Goal: Task Accomplishment & Management: Manage account settings

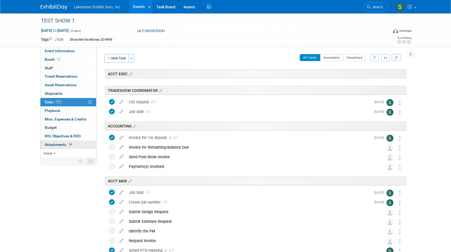
click at [53, 145] on span "Attachments 14" at bounding box center [59, 144] width 28 height 4
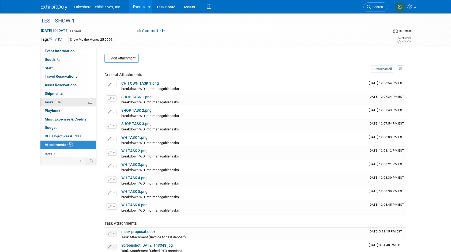
click at [48, 103] on span "Tasks 16%" at bounding box center [53, 102] width 18 height 4
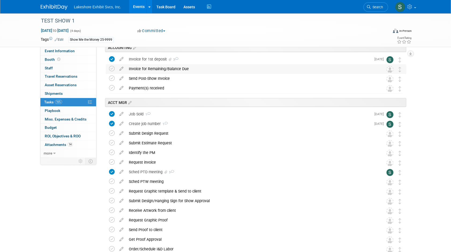
scroll to position [80, 0]
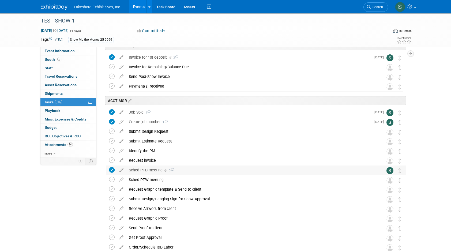
click at [200, 168] on div "Sched PTD meeting 3" at bounding box center [251, 169] width 250 height 9
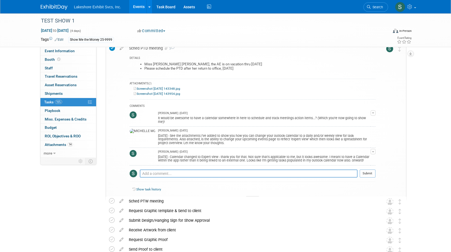
scroll to position [161, 0]
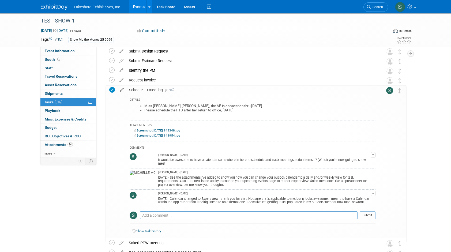
click at [121, 91] on icon at bounding box center [121, 88] width 9 height 7
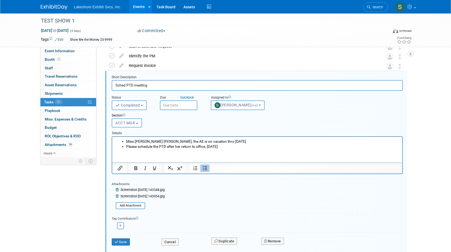
scroll to position [194, 0]
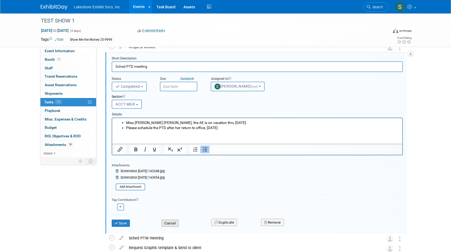
click at [170, 223] on button "Cancel" at bounding box center [169, 223] width 17 height 7
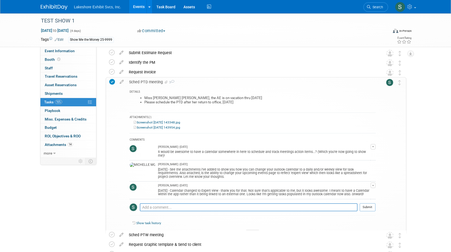
scroll to position [167, 0]
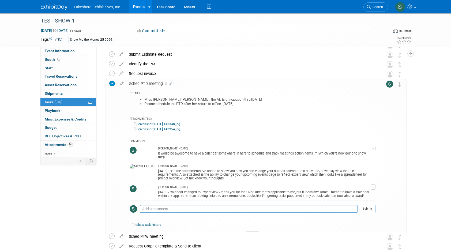
click at [119, 83] on icon at bounding box center [121, 82] width 9 height 7
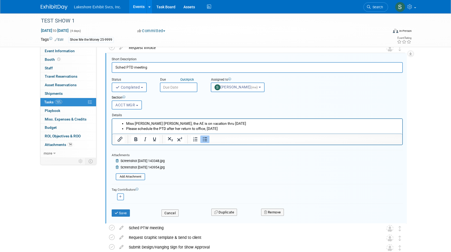
scroll to position [194, 0]
click at [175, 211] on button "Cancel" at bounding box center [169, 212] width 17 height 7
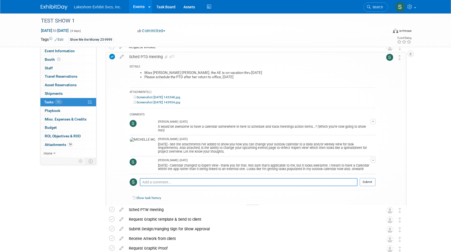
click at [249, 205] on div at bounding box center [252, 207] width 13 height 5
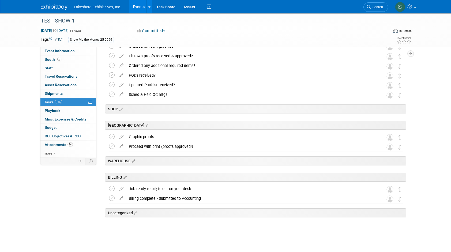
scroll to position [790, 0]
click at [57, 143] on span "Attachments 14" at bounding box center [59, 144] width 28 height 4
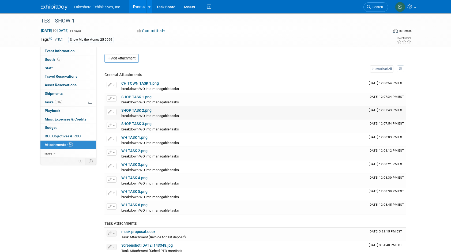
click at [137, 110] on link "SHOP TASK 2.png" at bounding box center [136, 110] width 30 height 4
drag, startPoint x: 130, startPoint y: 94, endPoint x: 129, endPoint y: 98, distance: 4.1
click at [130, 94] on td "SHOP TASK 1.png breakdown WO into managable tasks breakdown WO into managable t…" at bounding box center [242, 99] width 247 height 13
click at [130, 98] on link "SHOP TASK 1.png" at bounding box center [136, 97] width 30 height 4
click at [58, 52] on span "Event Information" at bounding box center [60, 51] width 30 height 4
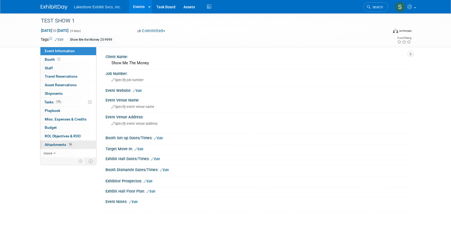
click at [49, 143] on span "Attachments 14" at bounding box center [59, 144] width 28 height 4
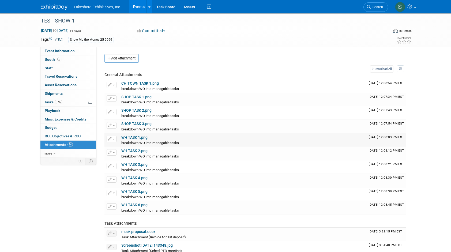
click at [130, 136] on link "WH TASK 1.png" at bounding box center [134, 137] width 26 height 4
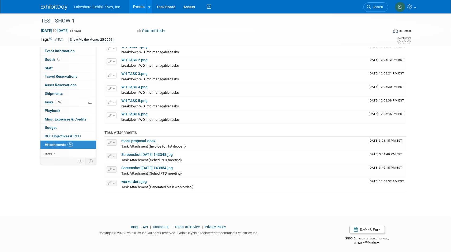
scroll to position [91, 0]
click at [143, 139] on link "mock proposal.docx" at bounding box center [138, 140] width 34 height 4
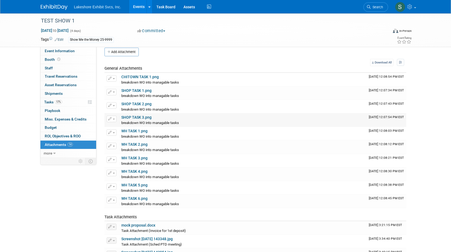
scroll to position [0, 0]
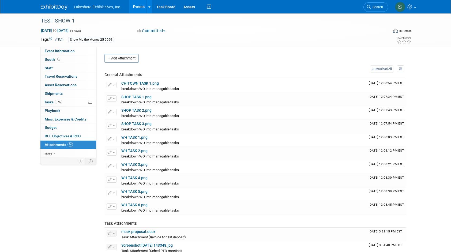
click at [137, 6] on link "Events" at bounding box center [139, 6] width 20 height 13
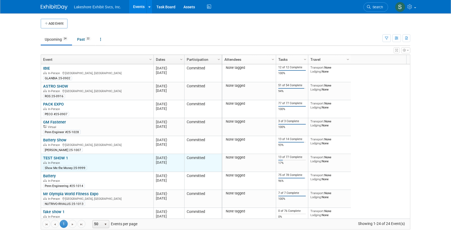
click at [48, 156] on link "TEST SHOW 1" at bounding box center [55, 158] width 25 height 5
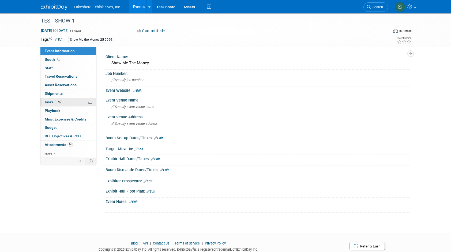
click at [47, 101] on span "Tasks 17%" at bounding box center [53, 102] width 18 height 4
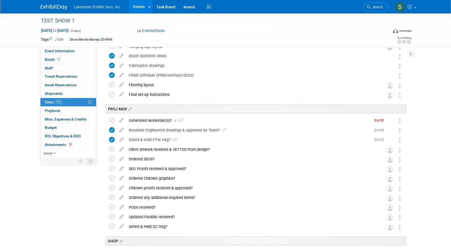
scroll to position [666, 0]
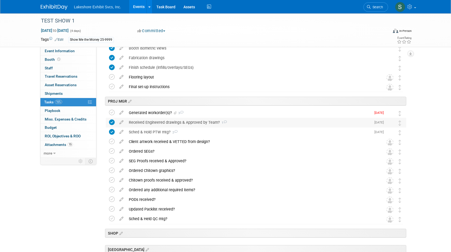
click at [200, 123] on div "Received Engineered drawings & Approved by Team? 1" at bounding box center [248, 122] width 245 height 9
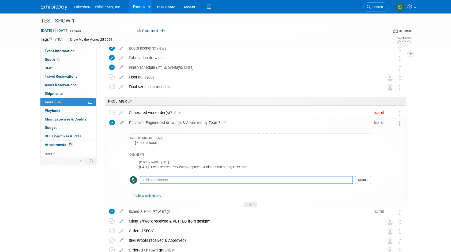
click at [191, 122] on div "Received Engineered drawings & Approved by Team? 1" at bounding box center [248, 122] width 244 height 9
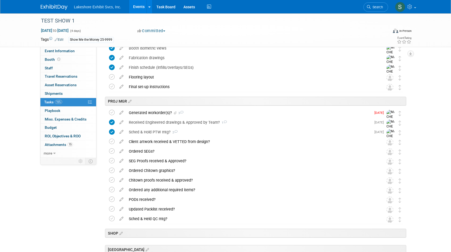
click at [153, 112] on div "Generated workorder(s)? 3" at bounding box center [248, 112] width 245 height 9
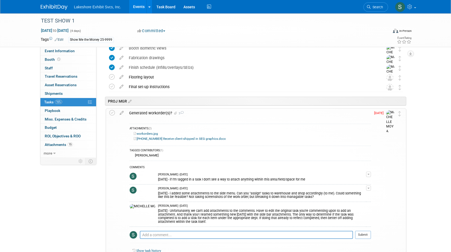
drag, startPoint x: 153, startPoint y: 112, endPoint x: 207, endPoint y: 119, distance: 54.3
click at [207, 119] on div "ATTACHMENTS (2) workorders.jpg 25-1114-2 Receive client-shipped in SEG graphics…" at bounding box center [248, 190] width 244 height 144
click at [149, 112] on div "Generated workorder(s)? 3" at bounding box center [248, 112] width 244 height 9
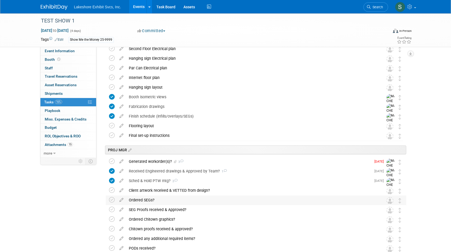
scroll to position [612, 0]
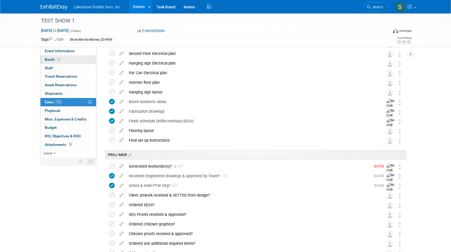
click at [49, 61] on span "Booth" at bounding box center [53, 59] width 17 height 4
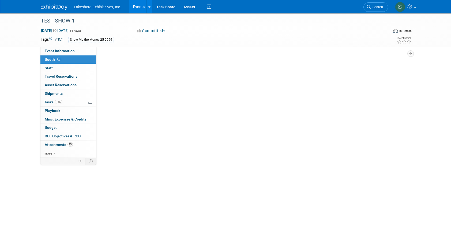
scroll to position [0, 0]
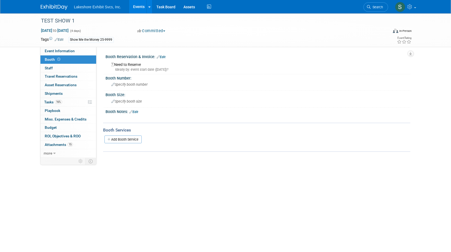
click at [135, 138] on link "Add Booth Service" at bounding box center [122, 139] width 37 height 8
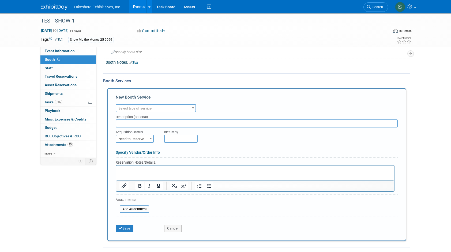
scroll to position [54, 0]
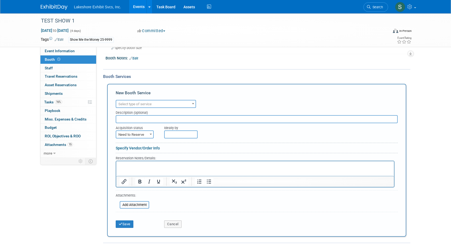
click at [195, 104] on span at bounding box center [192, 103] width 5 height 7
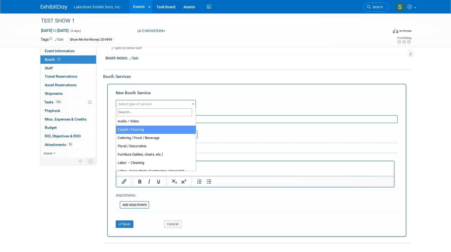
select select "4"
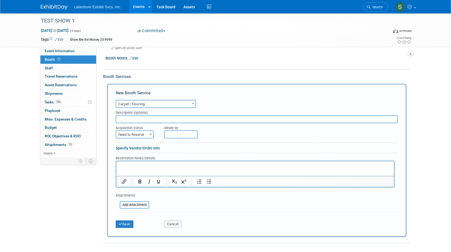
click at [194, 104] on span at bounding box center [192, 103] width 5 height 7
click at [138, 147] on link "Specify Vendor/Order Info" at bounding box center [138, 147] width 44 height 4
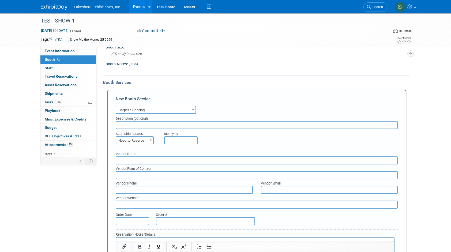
scroll to position [44, 0]
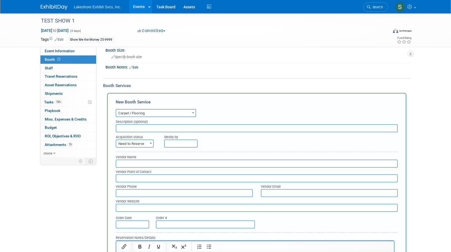
click at [132, 102] on div "New Booth Service" at bounding box center [257, 103] width 282 height 9
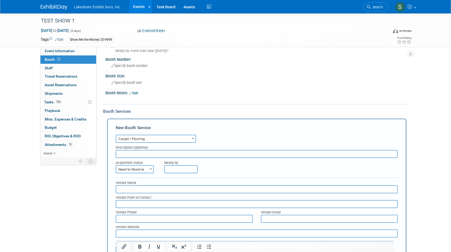
scroll to position [18, 0]
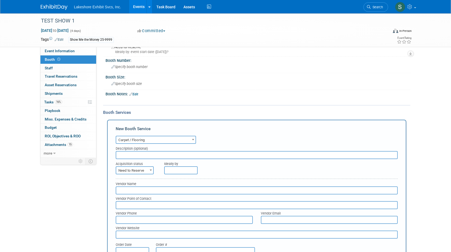
click at [126, 111] on div "Booth Services" at bounding box center [256, 112] width 307 height 6
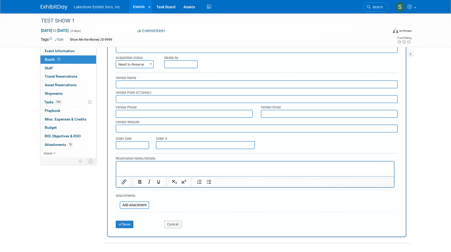
scroll to position [125, 0]
click at [169, 222] on button "Cancel" at bounding box center [172, 223] width 17 height 7
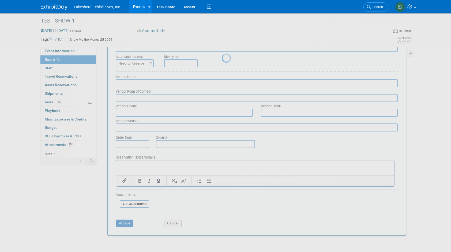
scroll to position [0, 0]
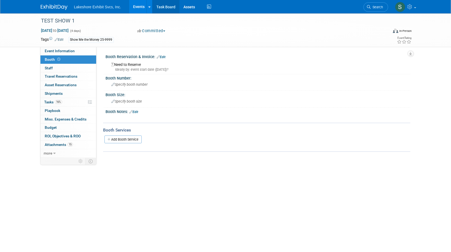
click at [165, 9] on link "Task Board" at bounding box center [165, 6] width 27 height 13
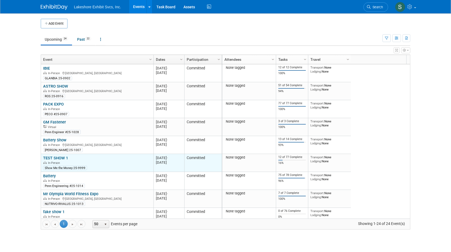
click at [59, 157] on link "TEST SHOW 1" at bounding box center [55, 158] width 25 height 5
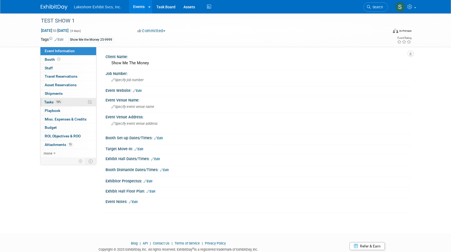
click at [46, 101] on span "Tasks 16%" at bounding box center [53, 102] width 18 height 4
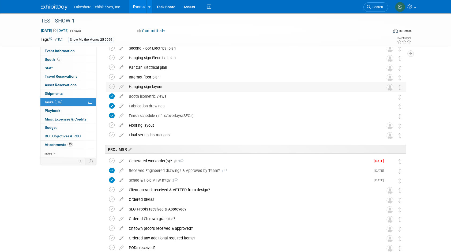
scroll to position [616, 0]
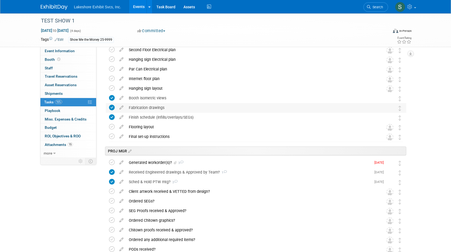
click at [215, 107] on div "Fabrication drawings" at bounding box center [251, 107] width 250 height 9
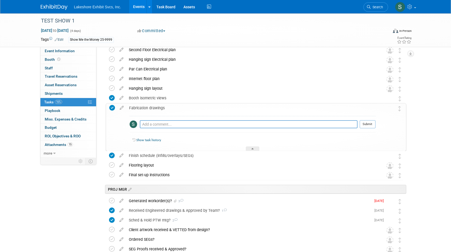
click at [254, 148] on div at bounding box center [252, 148] width 13 height 5
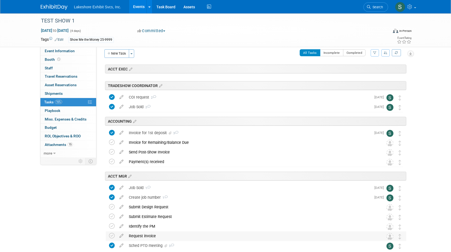
scroll to position [0, 0]
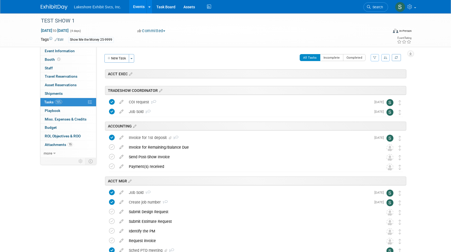
click at [375, 58] on icon "button" at bounding box center [374, 57] width 3 height 3
click at [385, 59] on button "button" at bounding box center [385, 57] width 9 height 7
click at [385, 58] on icon "button" at bounding box center [386, 57] width 4 height 3
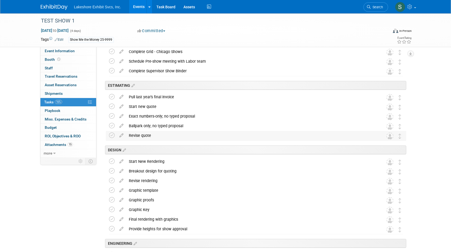
scroll to position [375, 0]
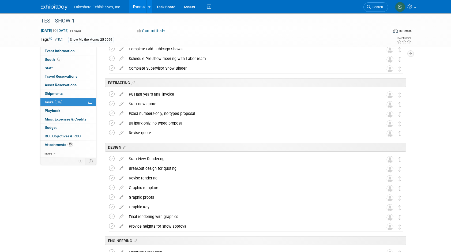
click at [270, 148] on div "DESIGN" at bounding box center [255, 147] width 301 height 9
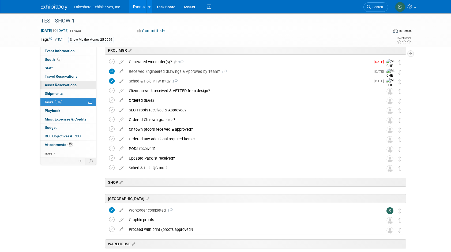
scroll to position [696, 0]
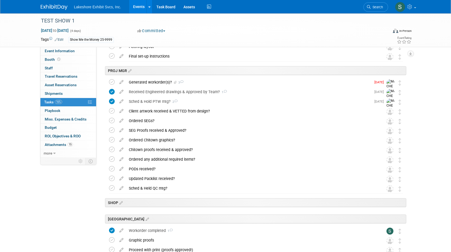
click at [137, 7] on link "Events" at bounding box center [139, 6] width 20 height 13
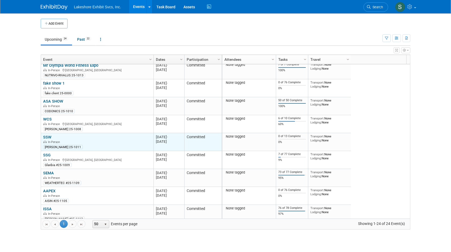
scroll to position [161, 0]
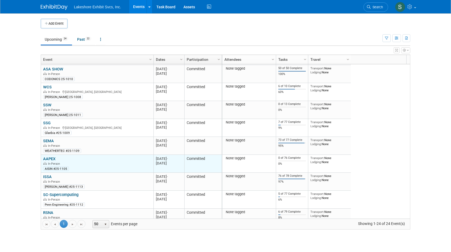
click at [50, 158] on link "AAPEX" at bounding box center [49, 158] width 12 height 5
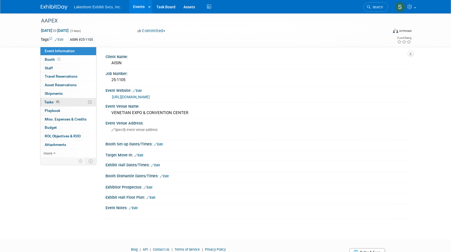
click at [49, 101] on span "Tasks 0%" at bounding box center [52, 102] width 17 height 4
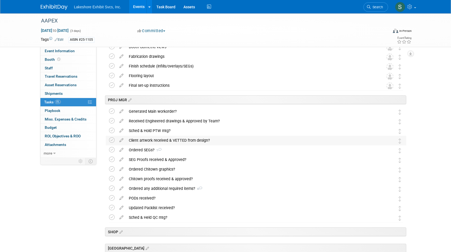
scroll to position [669, 0]
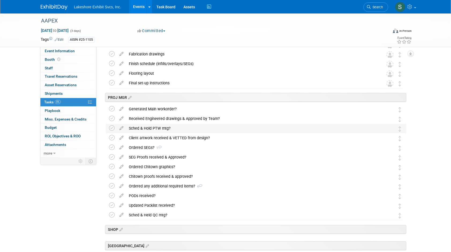
click at [223, 129] on div "Sched & Hold PTW mtg?" at bounding box center [251, 128] width 250 height 9
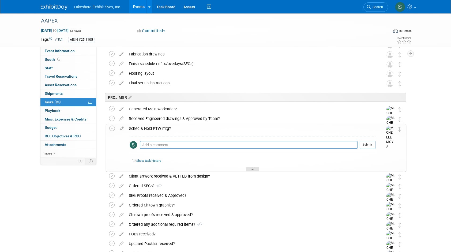
click at [253, 169] on icon at bounding box center [252, 170] width 2 height 3
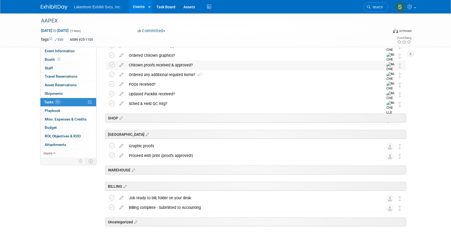
scroll to position [790, 0]
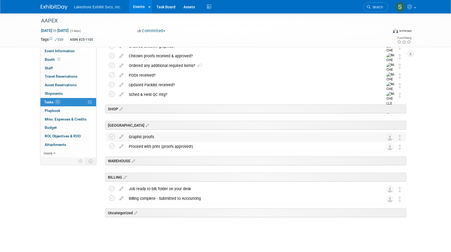
click at [163, 137] on div "Graphic proofs" at bounding box center [251, 136] width 250 height 9
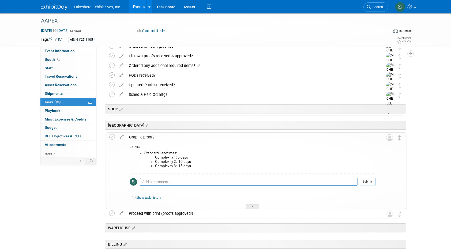
click at [179, 137] on div "Graphic proofs" at bounding box center [250, 137] width 249 height 9
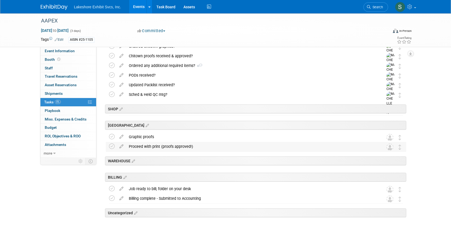
click at [208, 146] on div "Proceed with print (proofs approved!)" at bounding box center [251, 146] width 250 height 9
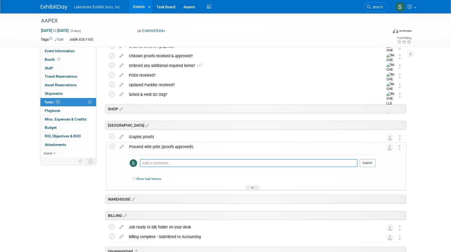
click at [208, 146] on div "Proceed with print (proofs approved!)" at bounding box center [250, 146] width 249 height 9
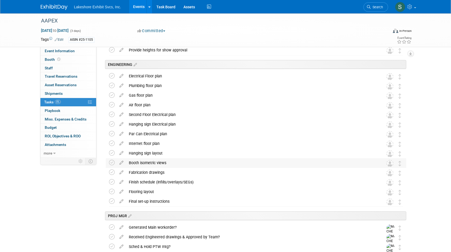
scroll to position [549, 0]
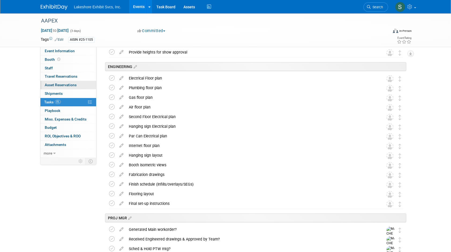
click at [68, 85] on span "Asset Reservations 0" at bounding box center [61, 85] width 32 height 4
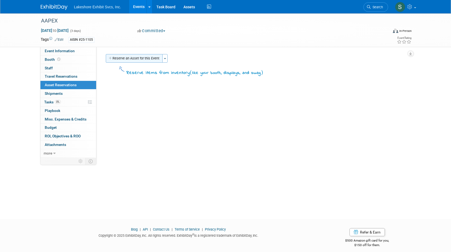
click at [124, 58] on button "Reserve an Asset for this Event" at bounding box center [134, 58] width 57 height 9
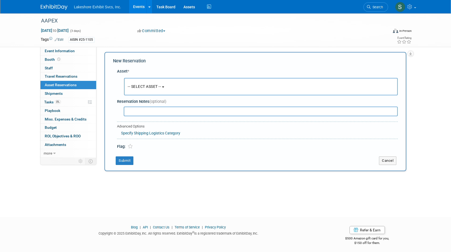
scroll to position [4, 0]
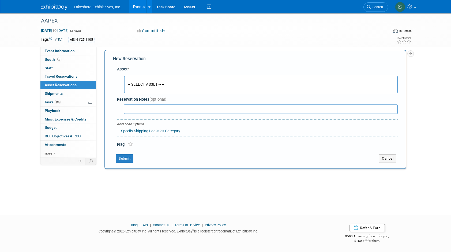
click at [142, 85] on span "-- SELECT ASSET --" at bounding box center [144, 84] width 33 height 4
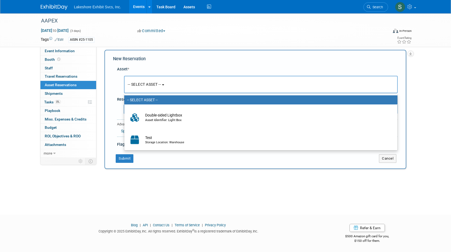
click at [102, 71] on div "Client Name: AISIN Job Number: 25-1105 Event Website: Edit [URL][DOMAIN_NAME] E…" at bounding box center [253, 98] width 314 height 110
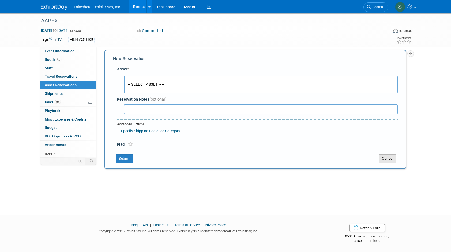
click at [389, 158] on button "Cancel" at bounding box center [387, 158] width 17 height 9
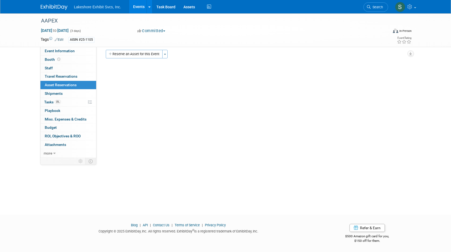
scroll to position [0, 0]
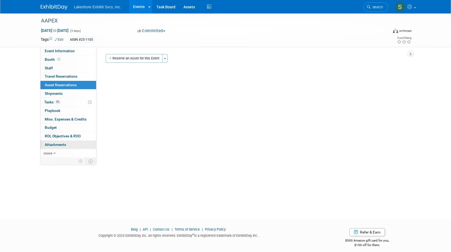
click at [62, 143] on span "Attachments 0" at bounding box center [55, 144] width 21 height 4
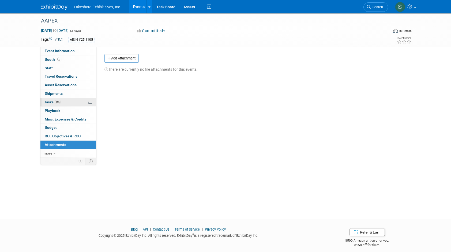
click at [52, 102] on span "Tasks 0%" at bounding box center [52, 102] width 17 height 4
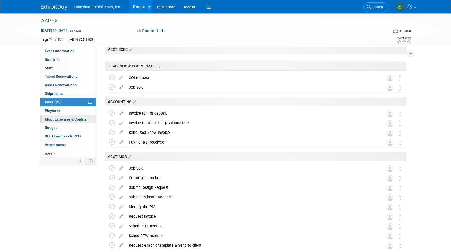
scroll to position [27, 0]
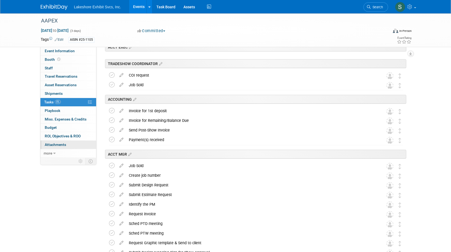
click at [58, 145] on span "Attachments 0" at bounding box center [55, 144] width 21 height 4
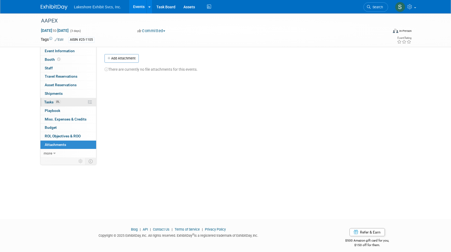
click at [51, 102] on span "Tasks 0%" at bounding box center [52, 102] width 17 height 4
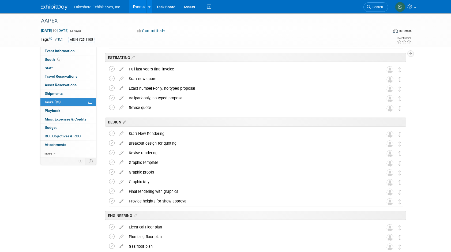
scroll to position [402, 0]
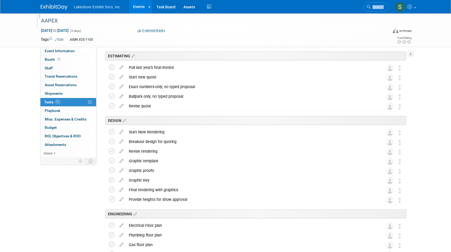
drag, startPoint x: 168, startPoint y: 13, endPoint x: 166, endPoint y: 16, distance: 3.0
click at [161, 23] on div "AAPEX" at bounding box center [209, 21] width 341 height 10
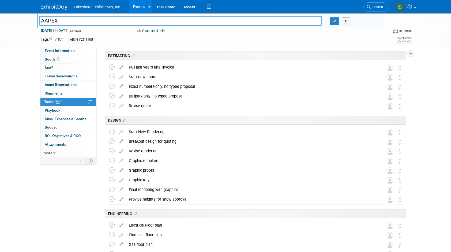
click at [161, 23] on input "AAPEX" at bounding box center [180, 20] width 283 height 9
click at [160, 24] on input "AAPEX" at bounding box center [180, 20] width 283 height 9
click at [159, 25] on input "AAPEX" at bounding box center [180, 20] width 283 height 9
drag, startPoint x: 159, startPoint y: 25, endPoint x: 421, endPoint y: 139, distance: 285.8
click at [421, 139] on div "AAPEX AAPEX X [DATE] to [DATE] (3 days) [DATE] to [DATE] Committed Committed Co…" at bounding box center [225, 126] width 451 height 1029
